Goal: Task Accomplishment & Management: Use online tool/utility

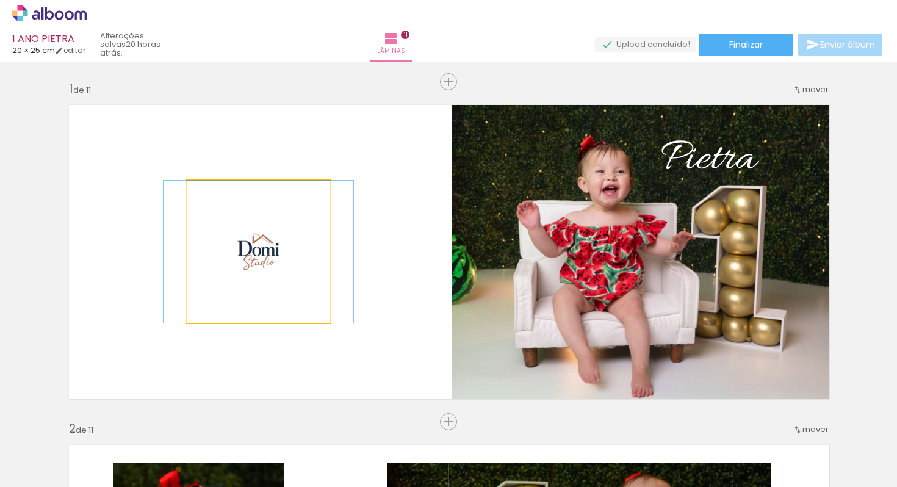
click at [196, 187] on iron-icon at bounding box center [200, 193] width 12 height 12
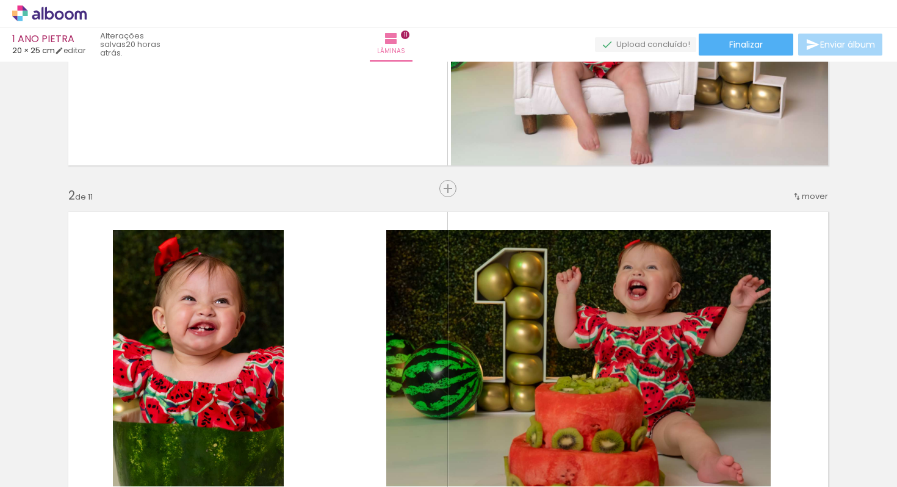
scroll to position [0, 1]
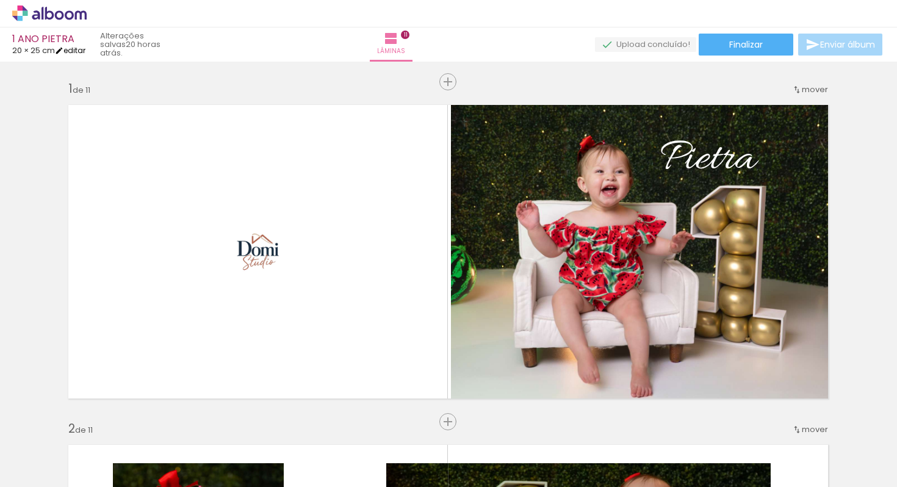
click at [82, 51] on link "editar" at bounding box center [70, 50] width 31 height 10
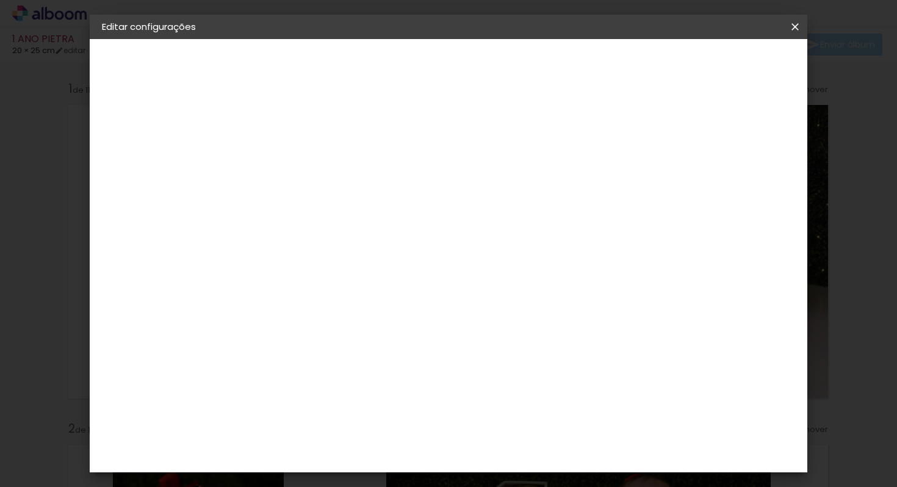
click at [137, 147] on div "Tamanho livre" at bounding box center [149, 150] width 42 height 17
click at [0, 0] on slot "Tamanho Livre" at bounding box center [0, 0] width 0 height 0
click at [410, 185] on iron-icon at bounding box center [402, 185] width 15 height 15
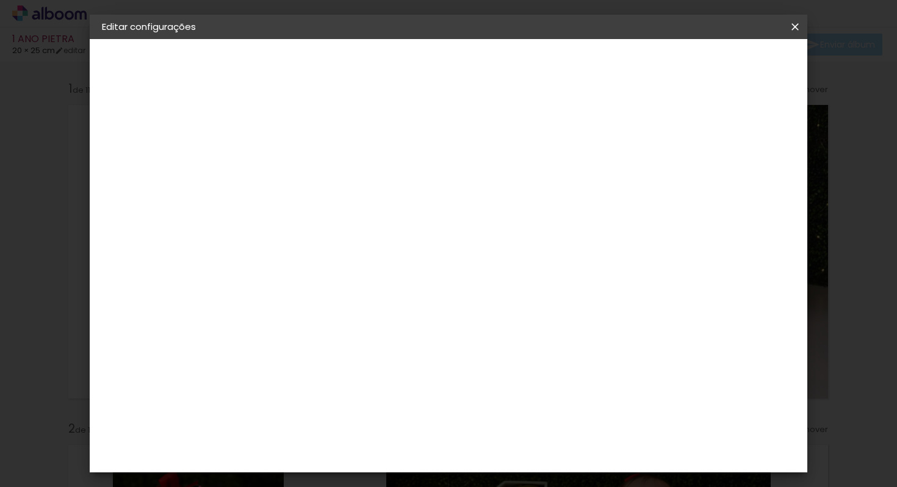
click at [0, 0] on slot "1 ANO PIETRA" at bounding box center [0, 0] width 0 height 0
click at [137, 125] on div "2. Especificações" at bounding box center [169, 125] width 134 height 15
click at [103, 121] on iron-icon at bounding box center [109, 125] width 15 height 15
click at [104, 121] on iron-icon at bounding box center [109, 125] width 15 height 15
click at [126, 129] on div "2. Especificações" at bounding box center [169, 125] width 134 height 15
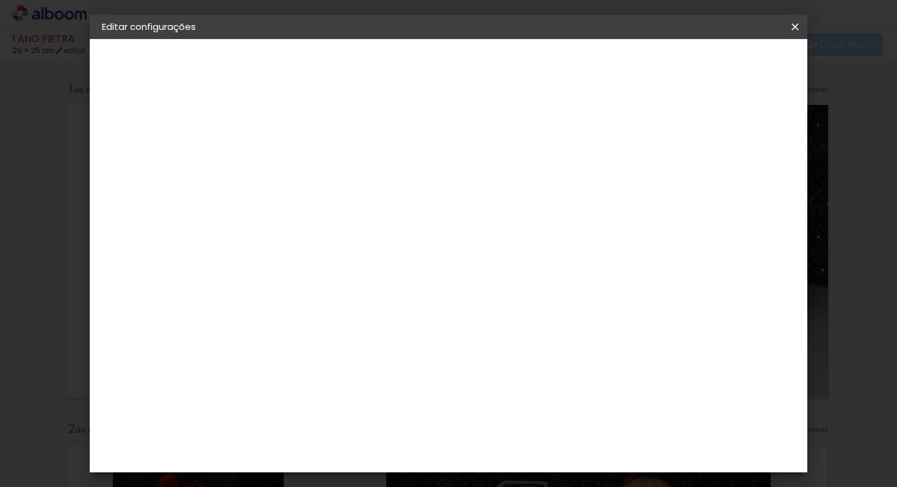
click at [427, 74] on paper-button "Avançar" at bounding box center [397, 64] width 60 height 21
click at [328, 277] on div "Ticcolor" at bounding box center [313, 276] width 39 height 10
click at [0, 0] on slot "Tamanho Livre" at bounding box center [0, 0] width 0 height 0
click at [0, 0] on slot "Avançar" at bounding box center [0, 0] width 0 height 0
click at [728, 66] on span "Salvar configurações" at bounding box center [683, 64] width 90 height 9
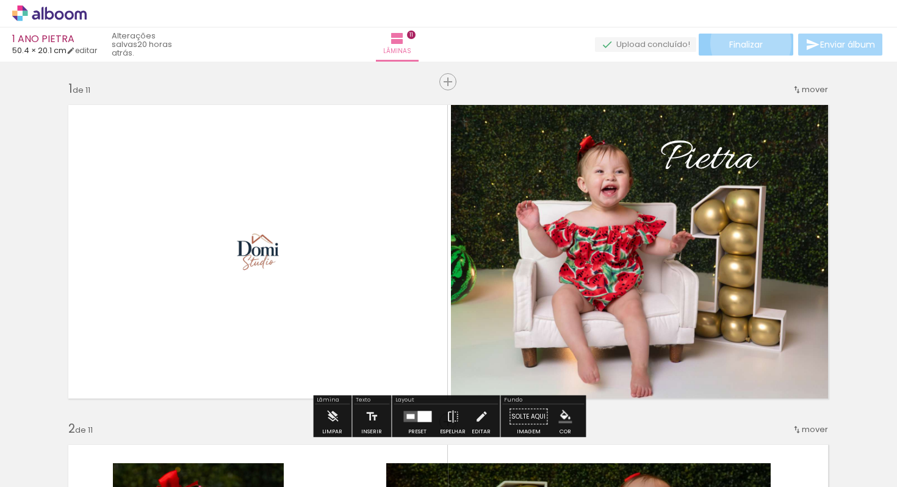
click at [747, 43] on span "Finalizar" at bounding box center [747, 44] width 34 height 9
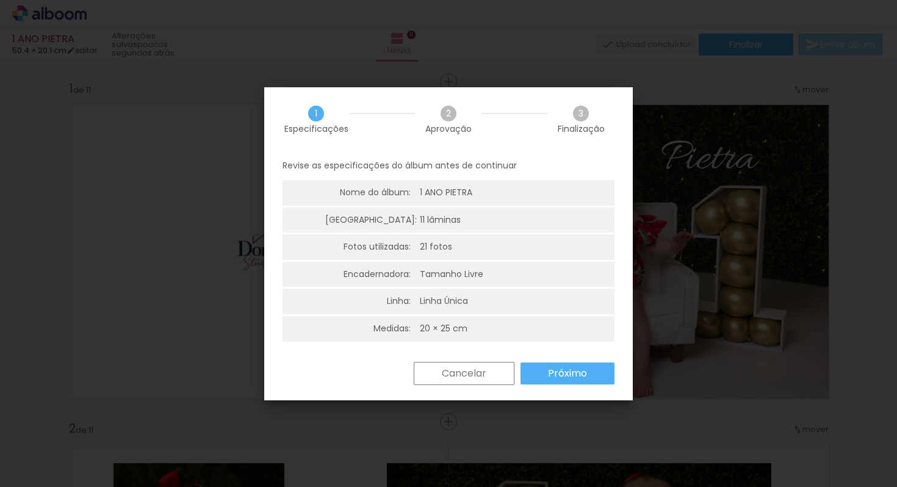
scroll to position [3, 0]
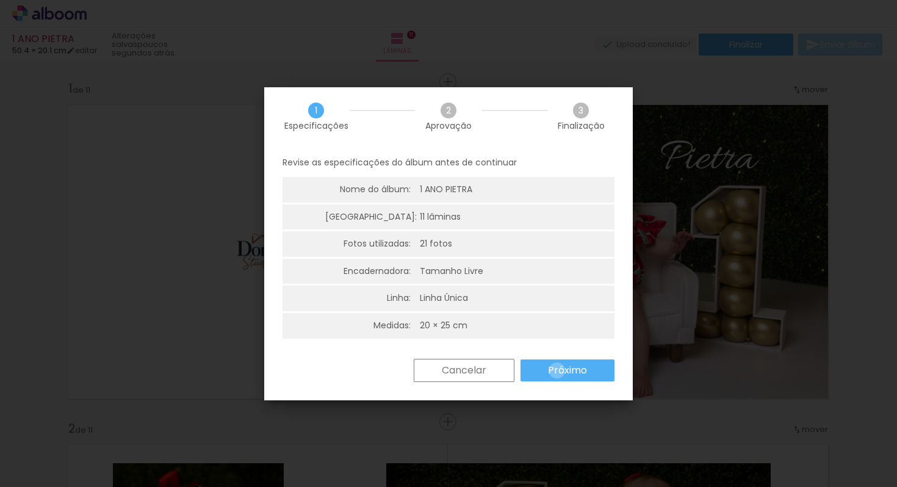
click at [0, 0] on slot "Próximo" at bounding box center [0, 0] width 0 height 0
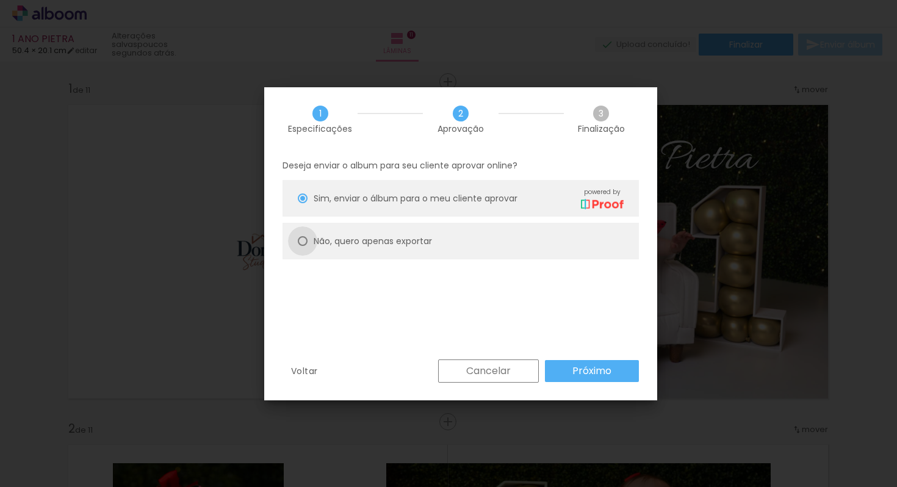
click at [302, 242] on div at bounding box center [303, 241] width 10 height 10
type paper-radio-button "on"
click at [0, 0] on slot "Próximo" at bounding box center [0, 0] width 0 height 0
type input "Alta, 300 DPI"
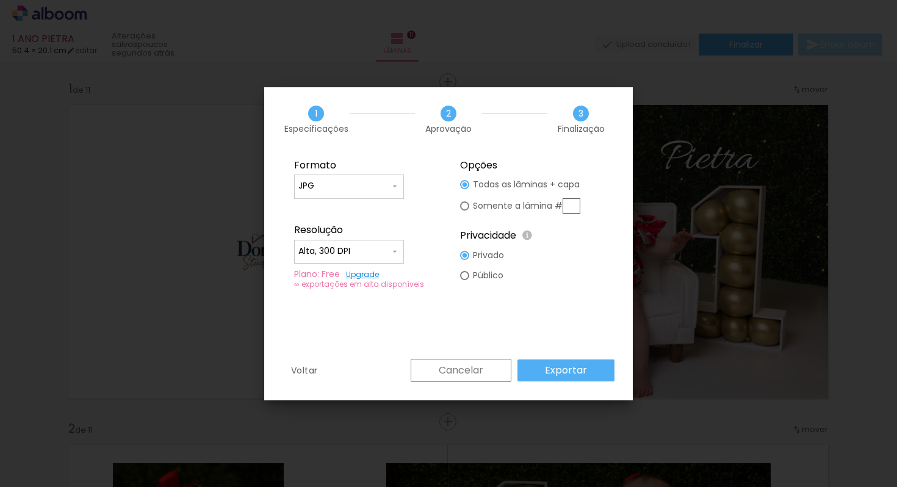
click at [0, 0] on slot "Exportar" at bounding box center [0, 0] width 0 height 0
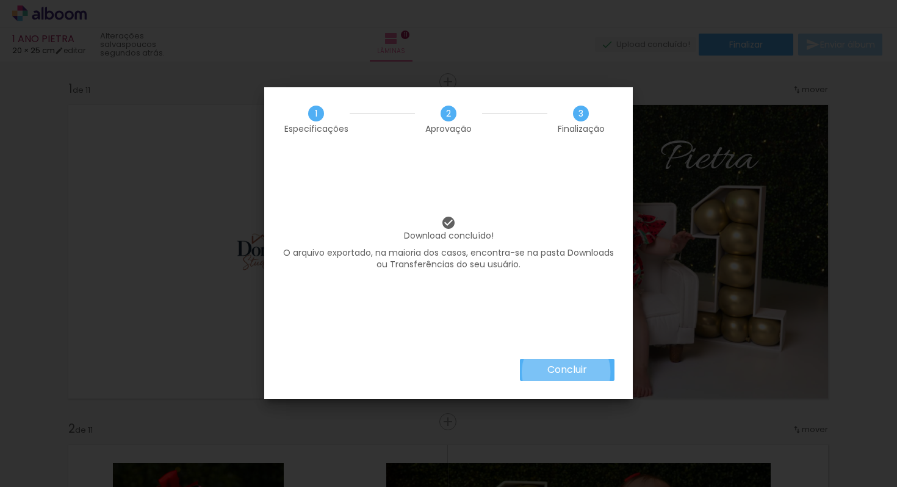
click at [0, 0] on slot "Concluir" at bounding box center [0, 0] width 0 height 0
